Goal: Transaction & Acquisition: Subscribe to service/newsletter

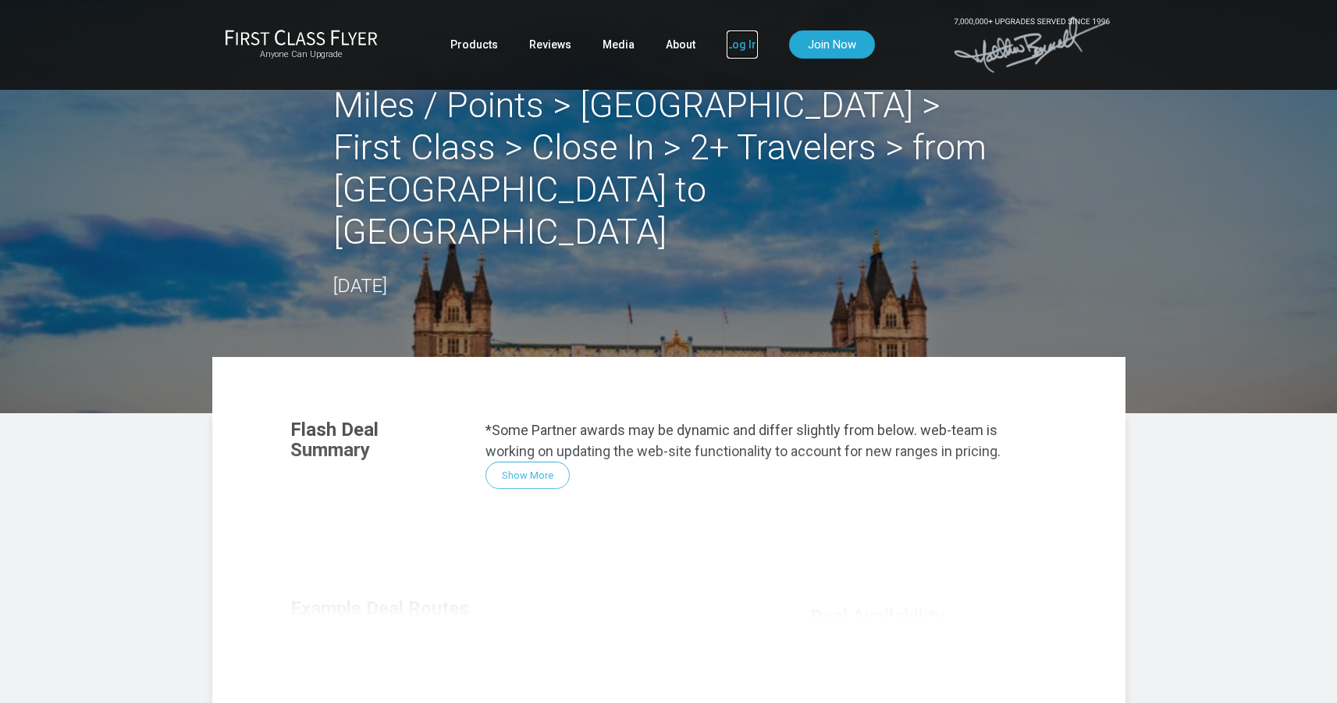
click at [741, 40] on link "Log In" at bounding box center [742, 44] width 31 height 28
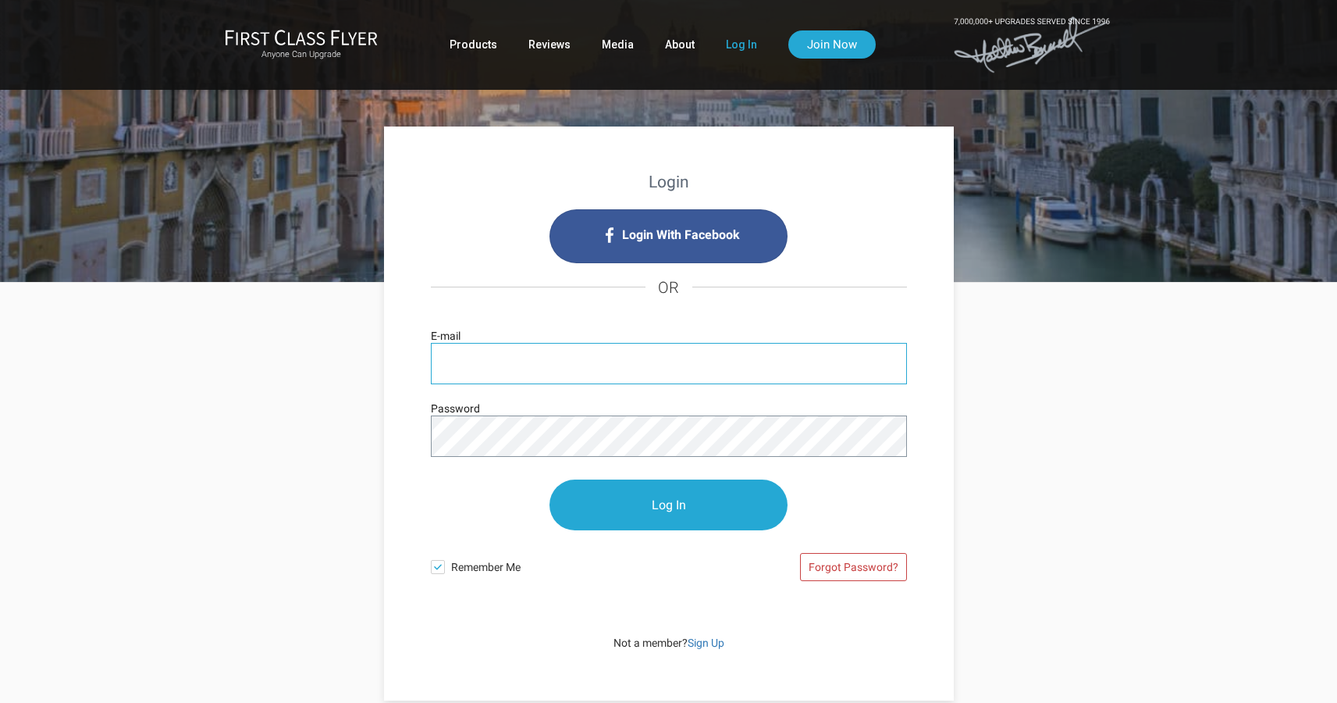
type input "[EMAIL_ADDRESS][DOMAIN_NAME]"
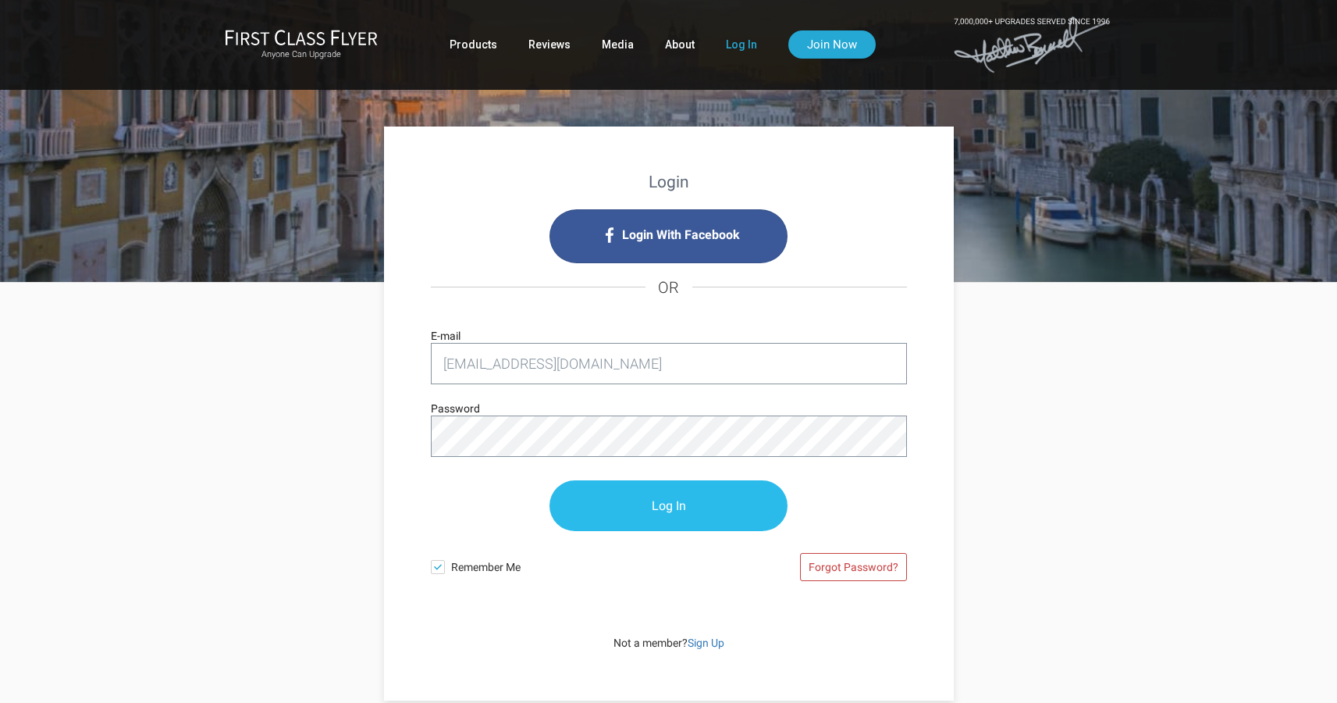
click at [686, 509] on input "Log In" at bounding box center [669, 505] width 238 height 51
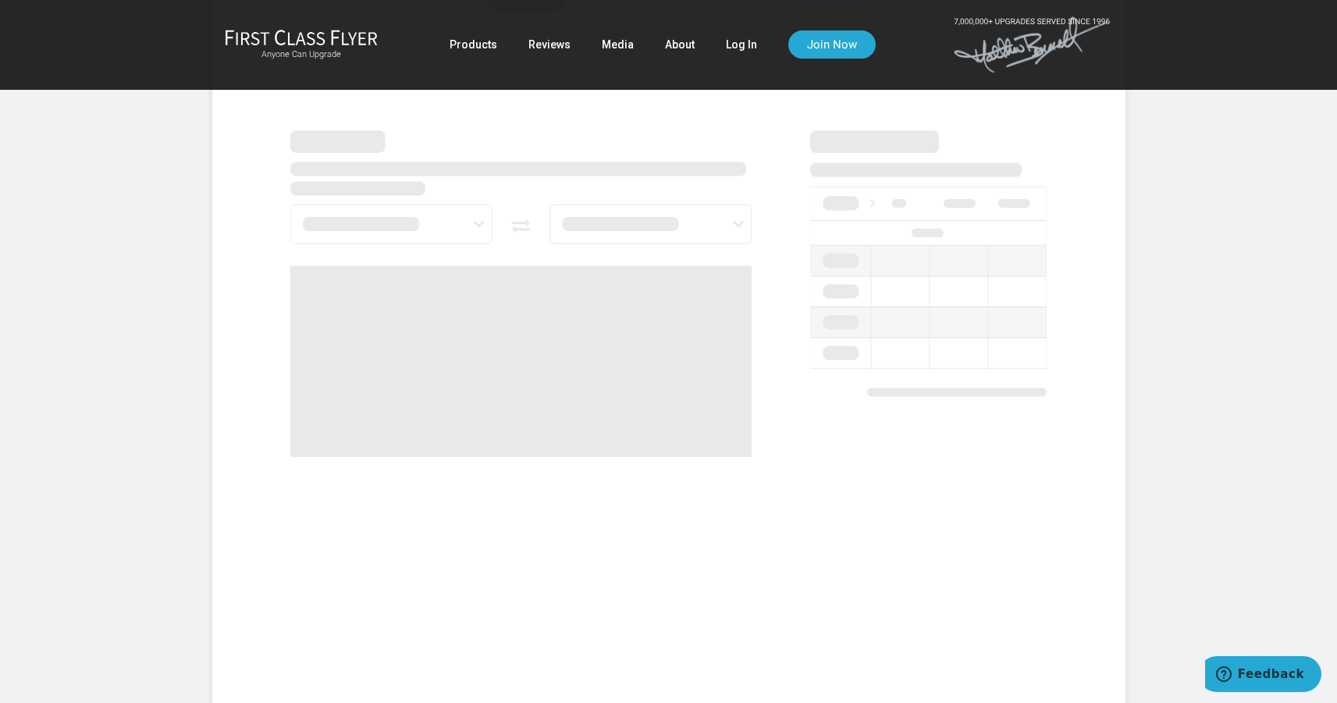
scroll to position [600, 0]
click at [739, 41] on link "Log In" at bounding box center [741, 44] width 31 height 28
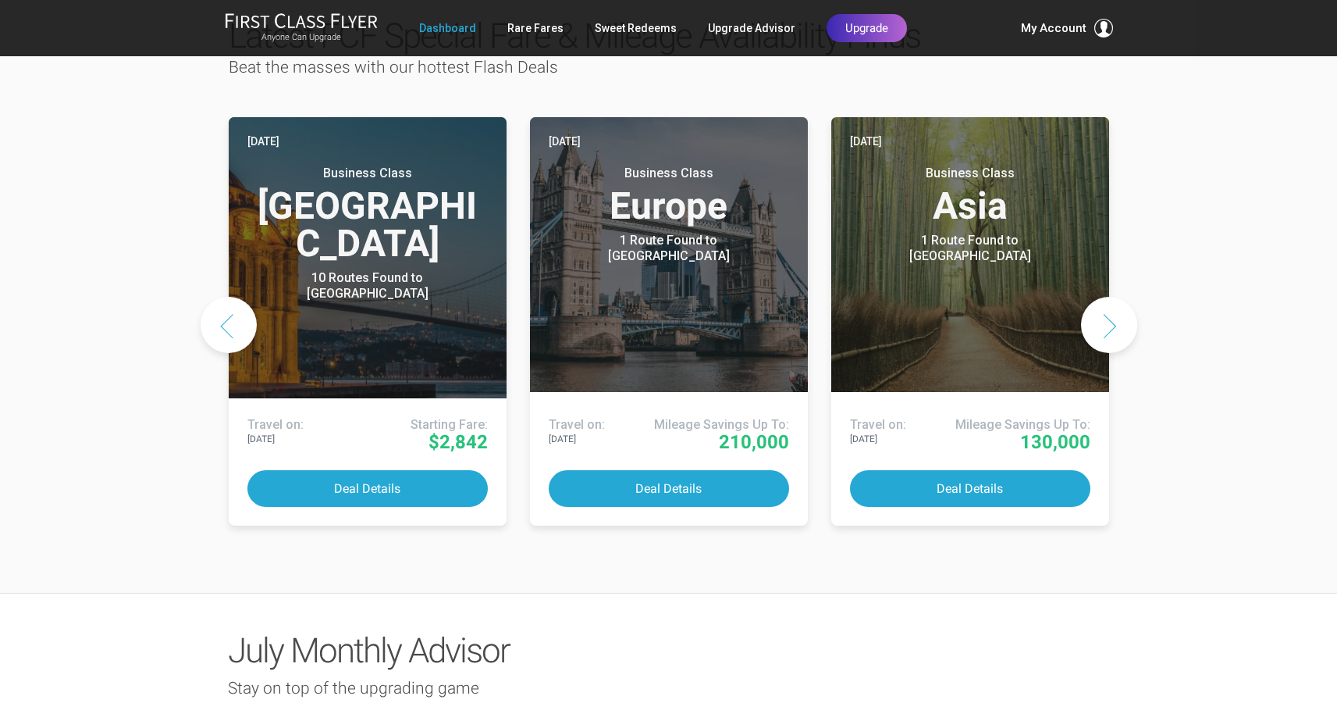
scroll to position [721, 0]
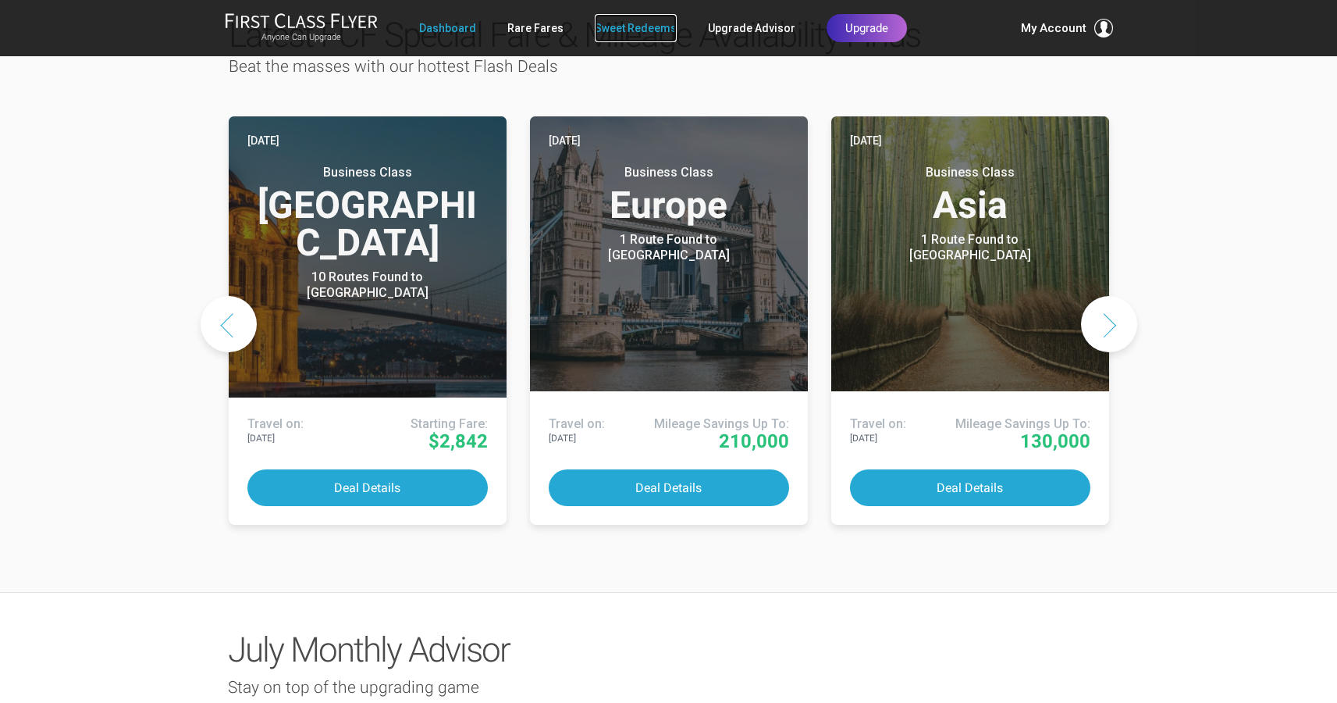
click at [643, 34] on link "Sweet Redeems" at bounding box center [636, 28] width 82 height 28
click at [170, 247] on div "Latest FCF Special Fare & Mileage Availability Finds Beat the masses with our h…" at bounding box center [668, 276] width 1337 height 631
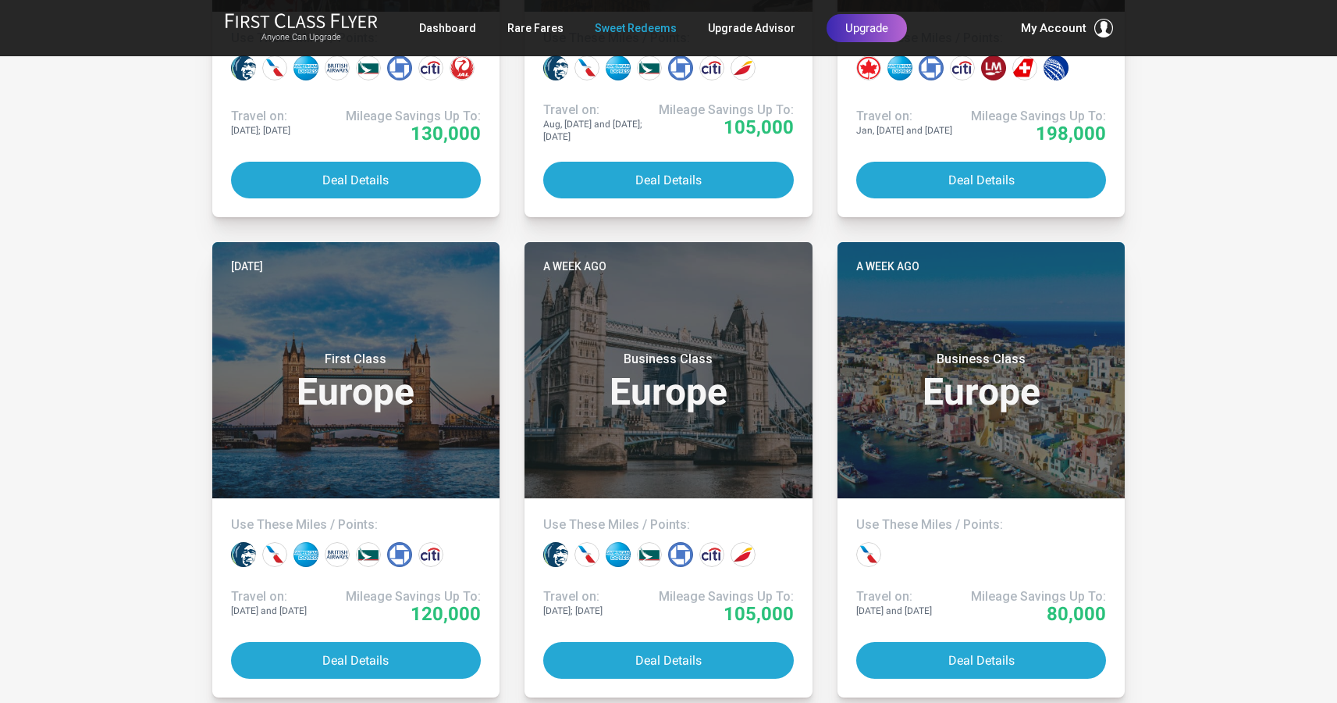
scroll to position [3647, 0]
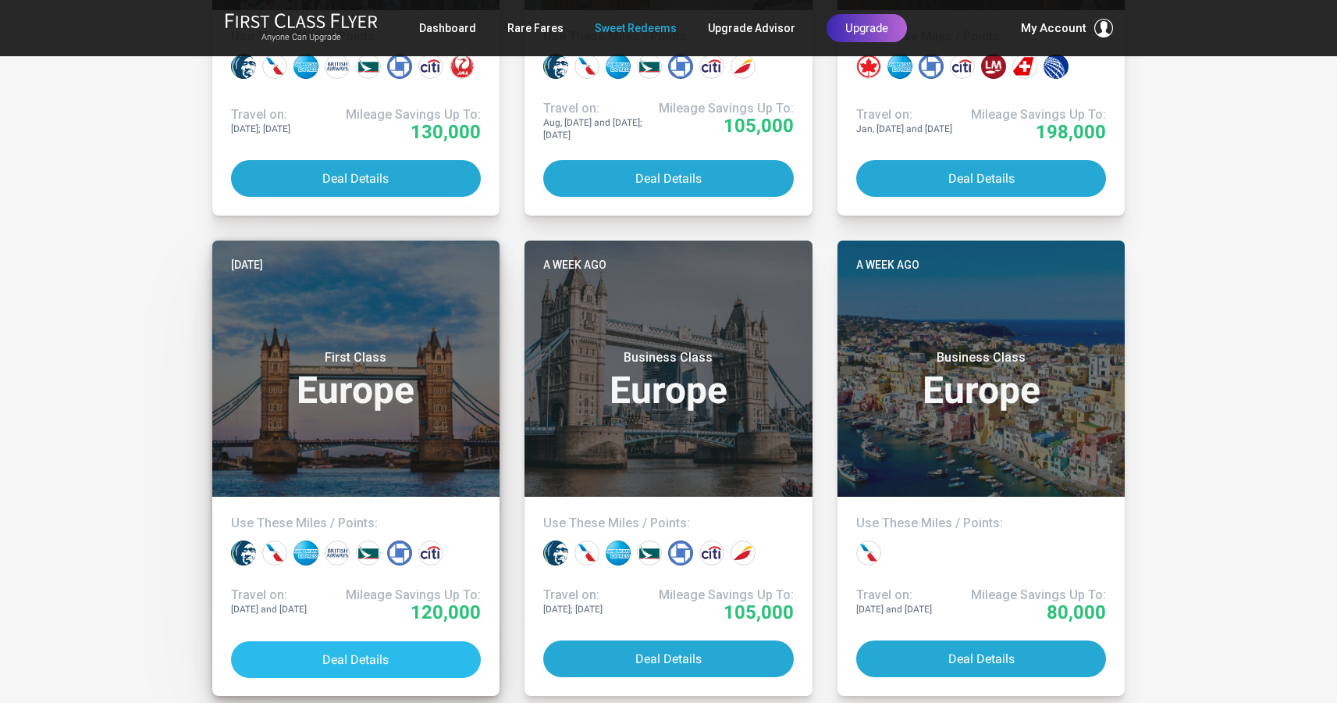
click at [372, 654] on button "Deal Details" at bounding box center [356, 659] width 251 height 37
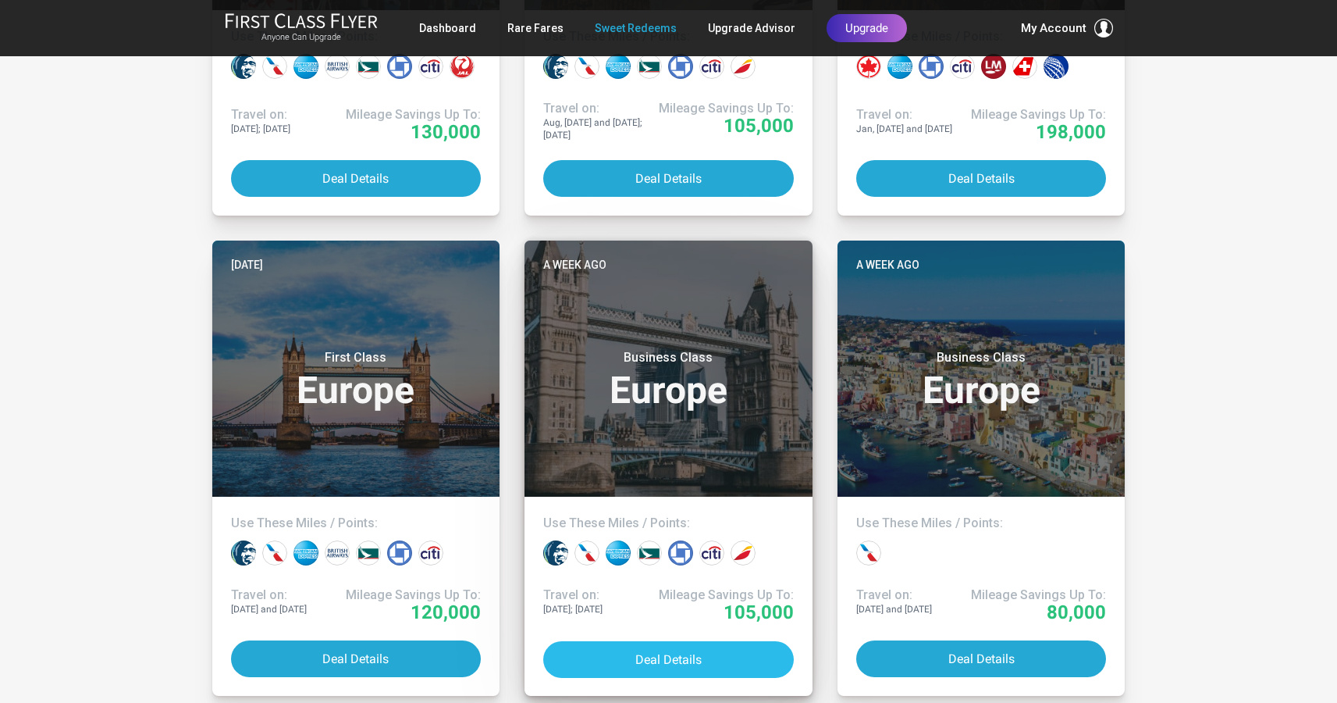
click at [648, 656] on button "Deal Details" at bounding box center [668, 659] width 251 height 37
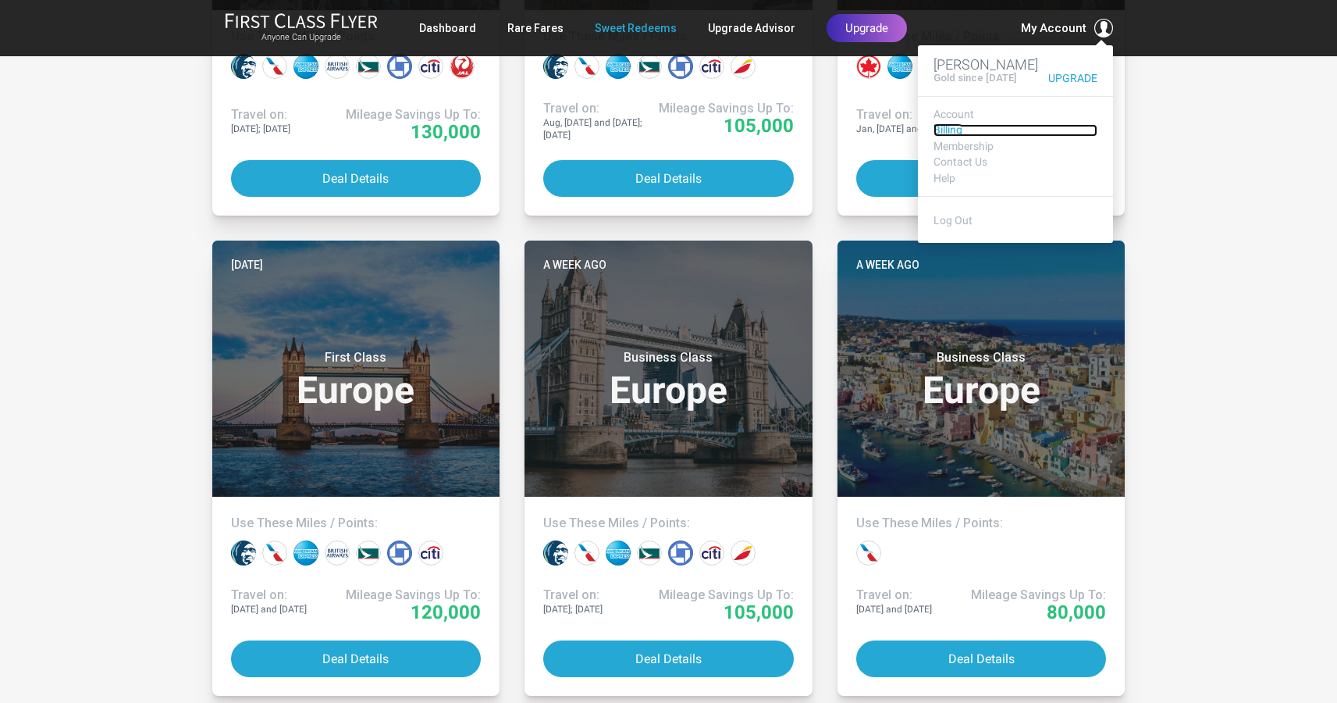
click at [949, 136] on link "Billing" at bounding box center [1016, 130] width 164 height 12
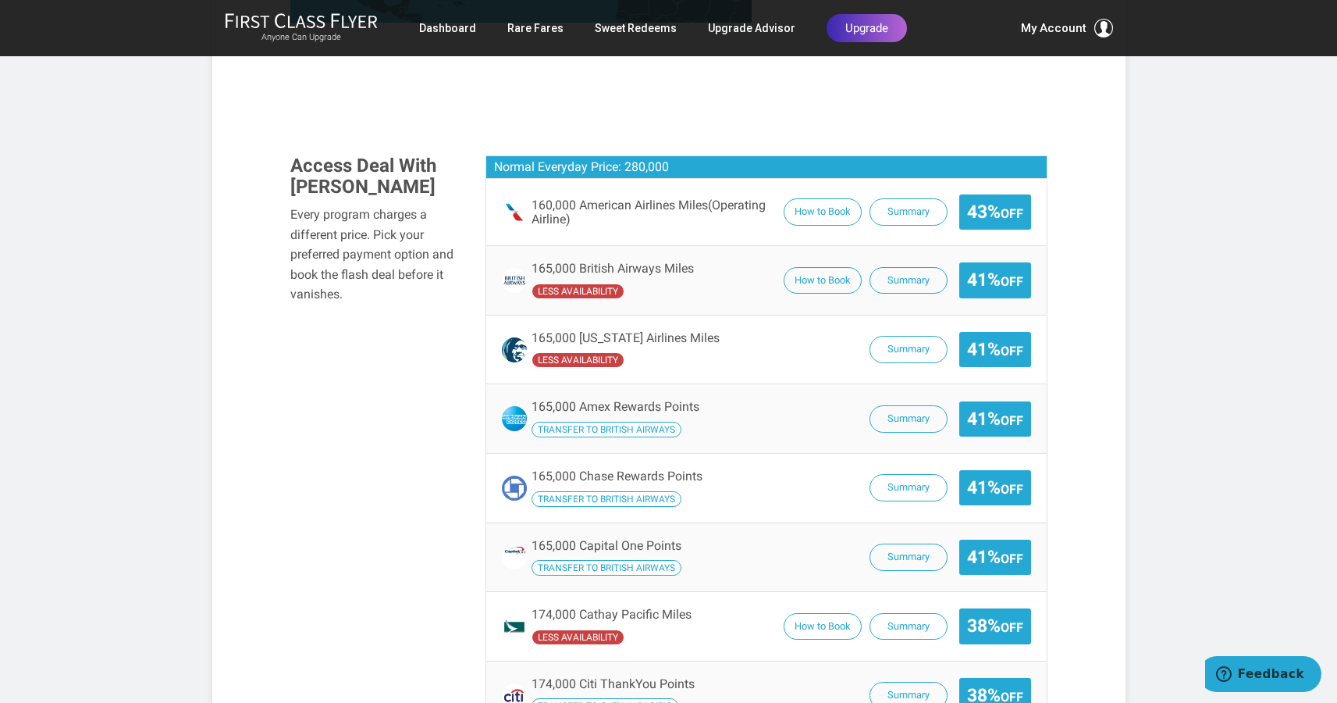
scroll to position [931, 0]
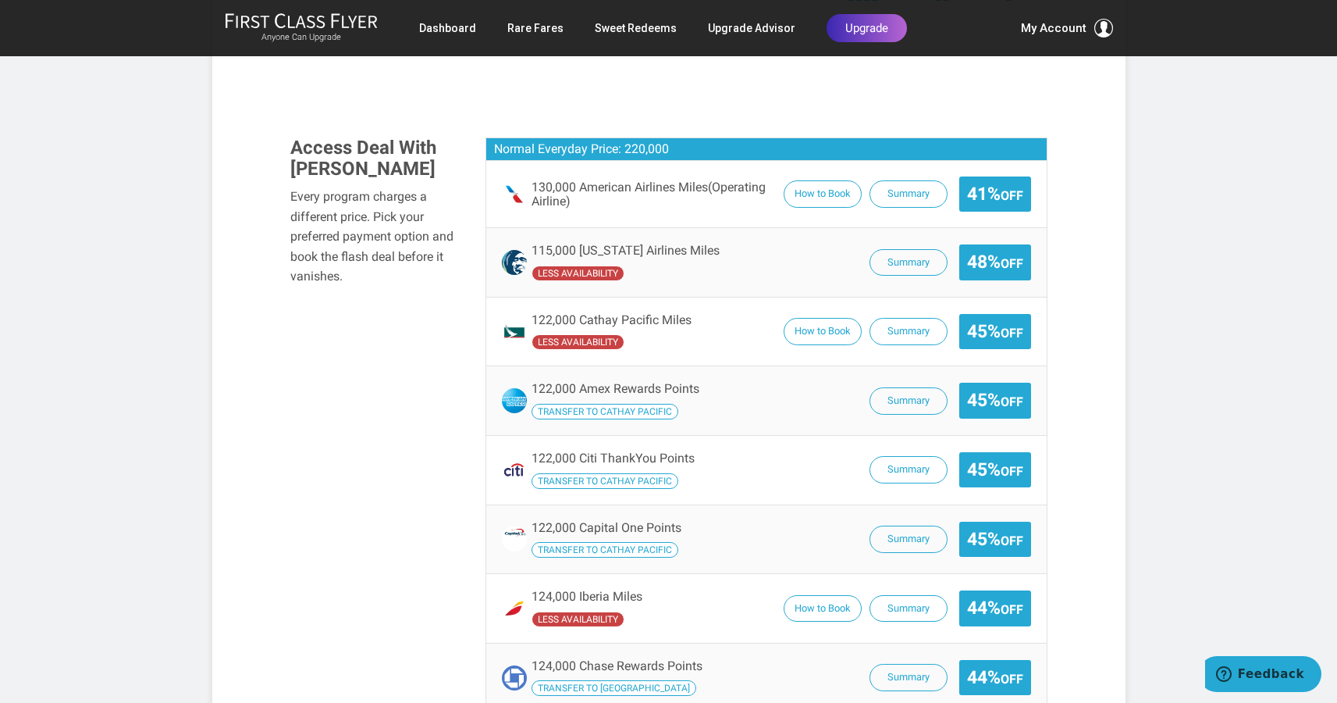
scroll to position [1024, 0]
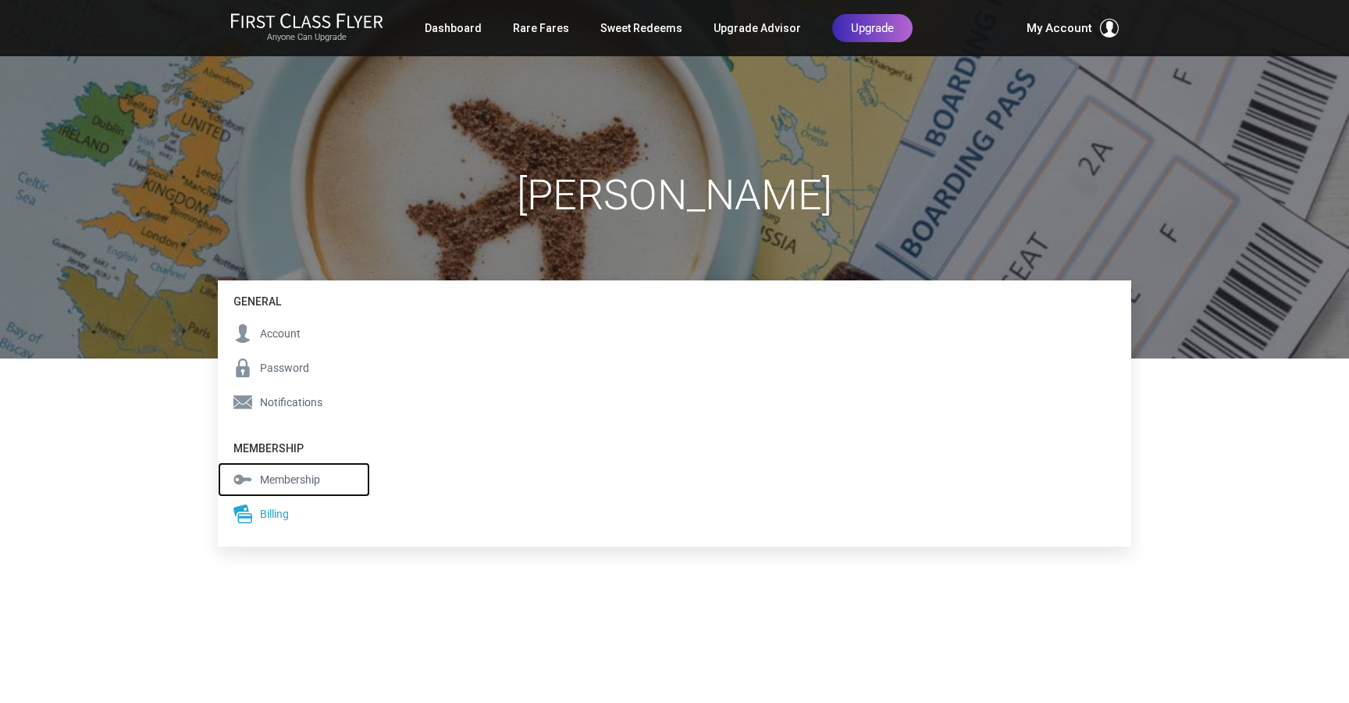
click at [279, 476] on span "Membership" at bounding box center [290, 479] width 60 height 17
